Goal: Navigation & Orientation: Find specific page/section

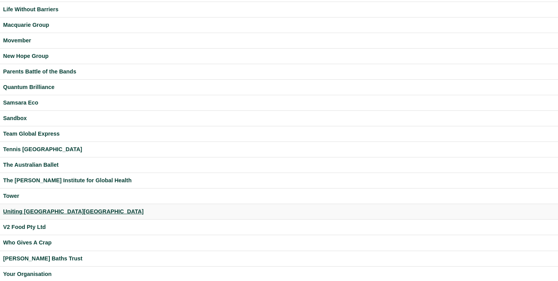
scroll to position [230, 0]
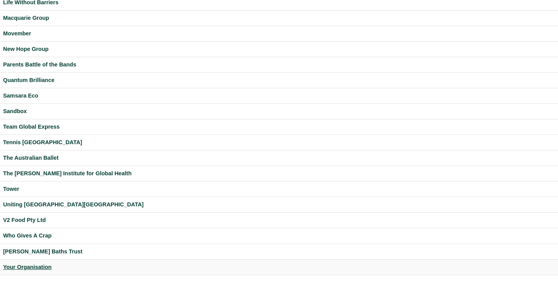
click at [37, 267] on div "Your Organisation" at bounding box center [278, 267] width 551 height 9
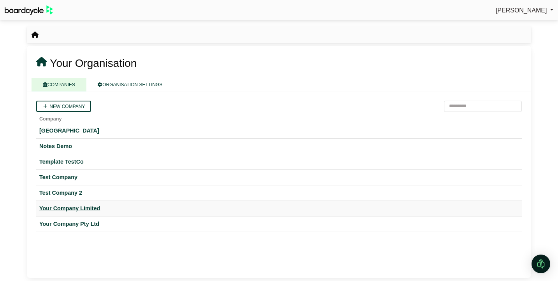
click at [82, 208] on div "Your Company Limited" at bounding box center [278, 208] width 479 height 9
